Goal: Transaction & Acquisition: Book appointment/travel/reservation

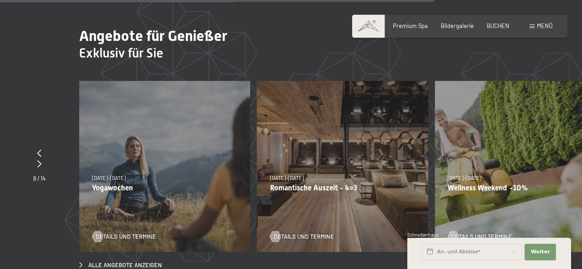
scroll to position [2575, 0]
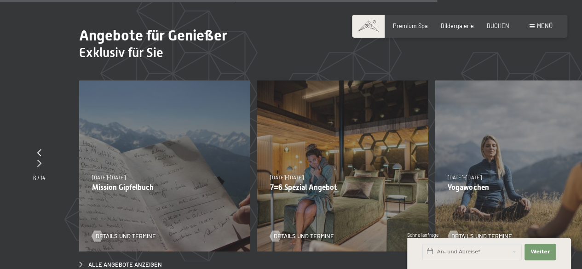
click at [475, 221] on div "Details und Termine" at bounding box center [517, 230] width 140 height 19
click at [476, 232] on span "Details und Termine" at bounding box center [490, 236] width 60 height 8
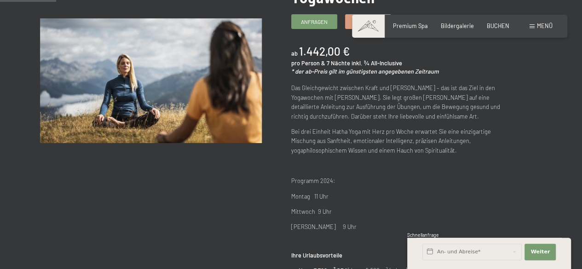
scroll to position [92, 0]
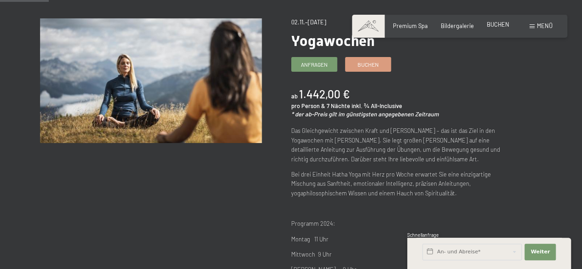
click at [498, 23] on span "BUCHEN" at bounding box center [497, 24] width 23 height 7
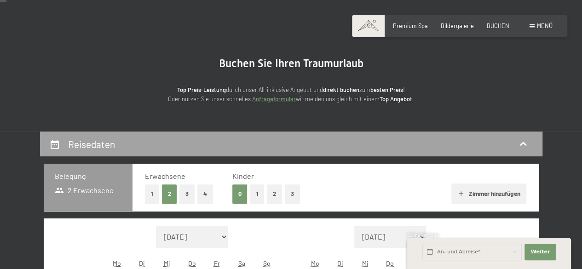
scroll to position [92, 0]
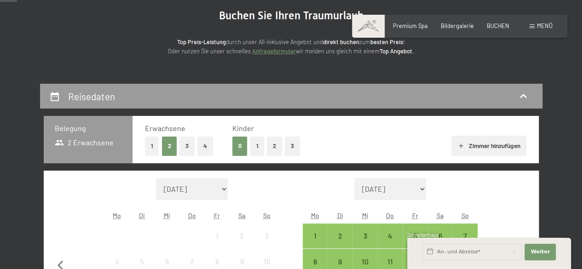
click at [272, 146] on button "2" at bounding box center [274, 146] width 15 height 19
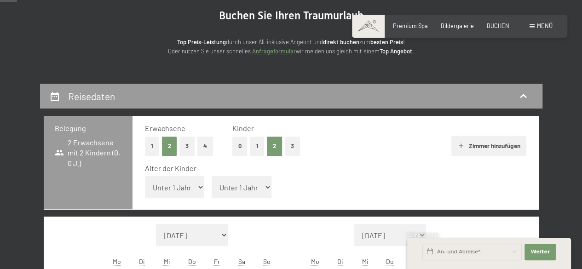
click at [266, 186] on select "Unter 1 Jahr 1 Jahr 2 Jahre 3 Jahre 4 Jahre 5 Jahre 6 Jahre 7 Jahre 8 Jahre 9 J…" at bounding box center [242, 187] width 60 height 22
select select "13"
click at [212, 176] on select "Unter 1 Jahr 1 Jahr 2 Jahre 3 Jahre 4 Jahre 5 Jahre 6 Jahre 7 Jahre 8 Jahre 9 J…" at bounding box center [242, 187] width 60 height 22
click at [195, 186] on select "Unter 1 Jahr 1 Jahr 2 Jahre 3 Jahre 4 Jahre 5 Jahre 6 Jahre 7 Jahre 8 Jahre 9 J…" at bounding box center [175, 187] width 60 height 22
select select "11"
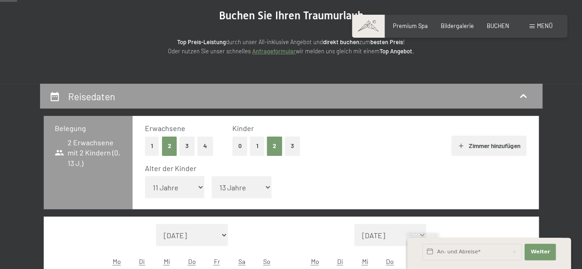
click at [145, 176] on select "Unter 1 Jahr 1 Jahr 2 Jahre 3 Jahre 4 Jahre 5 Jahre 6 Jahre 7 Jahre 8 Jahre 9 J…" at bounding box center [175, 187] width 60 height 22
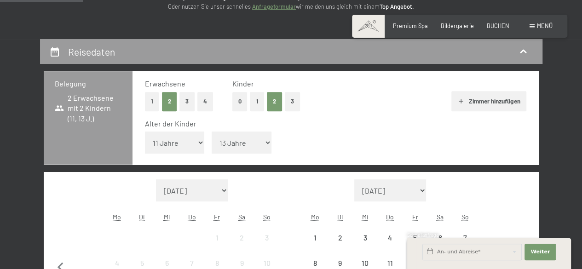
scroll to position [184, 0]
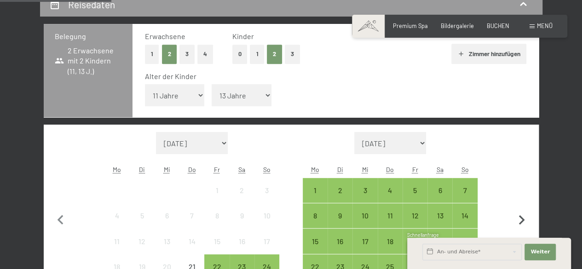
click at [521, 219] on icon "button" at bounding box center [521, 220] width 19 height 19
select select "2025-09-01"
select select "2025-10-01"
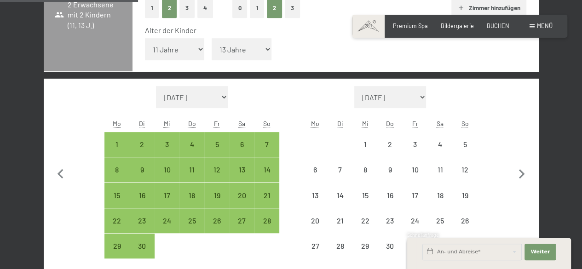
select select "2025-09-01"
select select "2025-10-01"
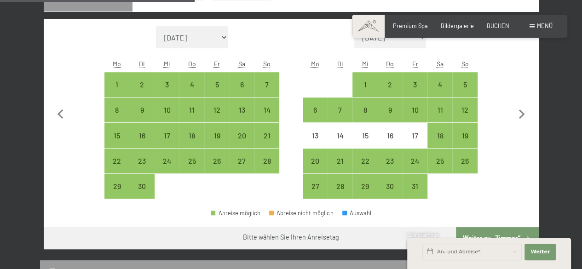
scroll to position [276, 0]
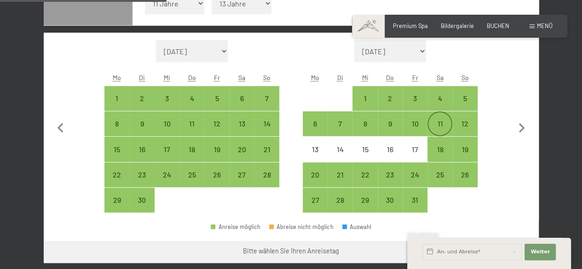
click at [443, 126] on div "11" at bounding box center [439, 131] width 23 height 23
select select "2025-09-01"
select select "2025-10-01"
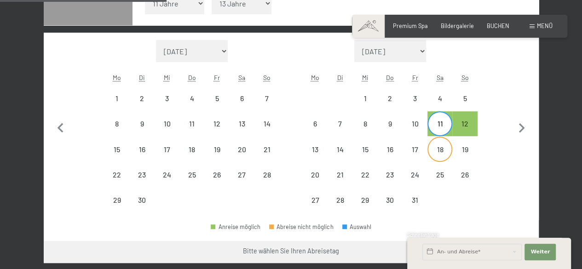
click at [441, 149] on div "18" at bounding box center [439, 157] width 23 height 23
select select "2025-09-01"
select select "2025-10-01"
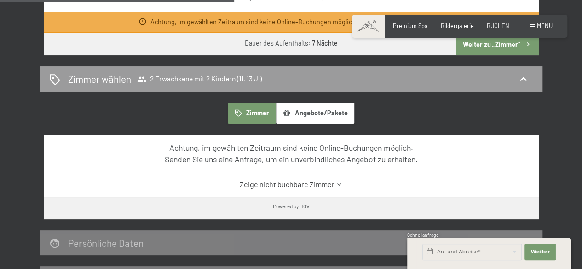
scroll to position [552, 0]
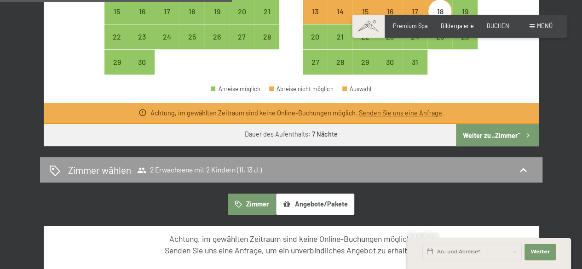
click at [475, 127] on button "Weiter zu „Zimmer“" at bounding box center [497, 135] width 82 height 22
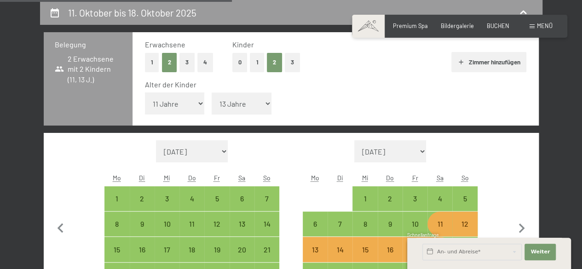
select select "2025-09-01"
select select "2025-10-01"
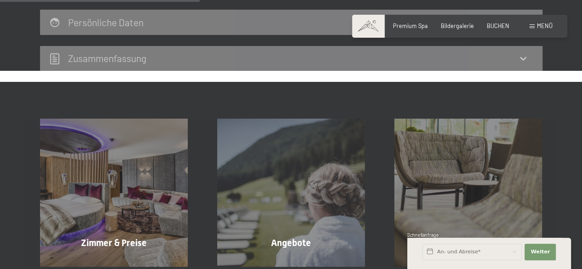
scroll to position [222, 0]
